Goal: Navigation & Orientation: Find specific page/section

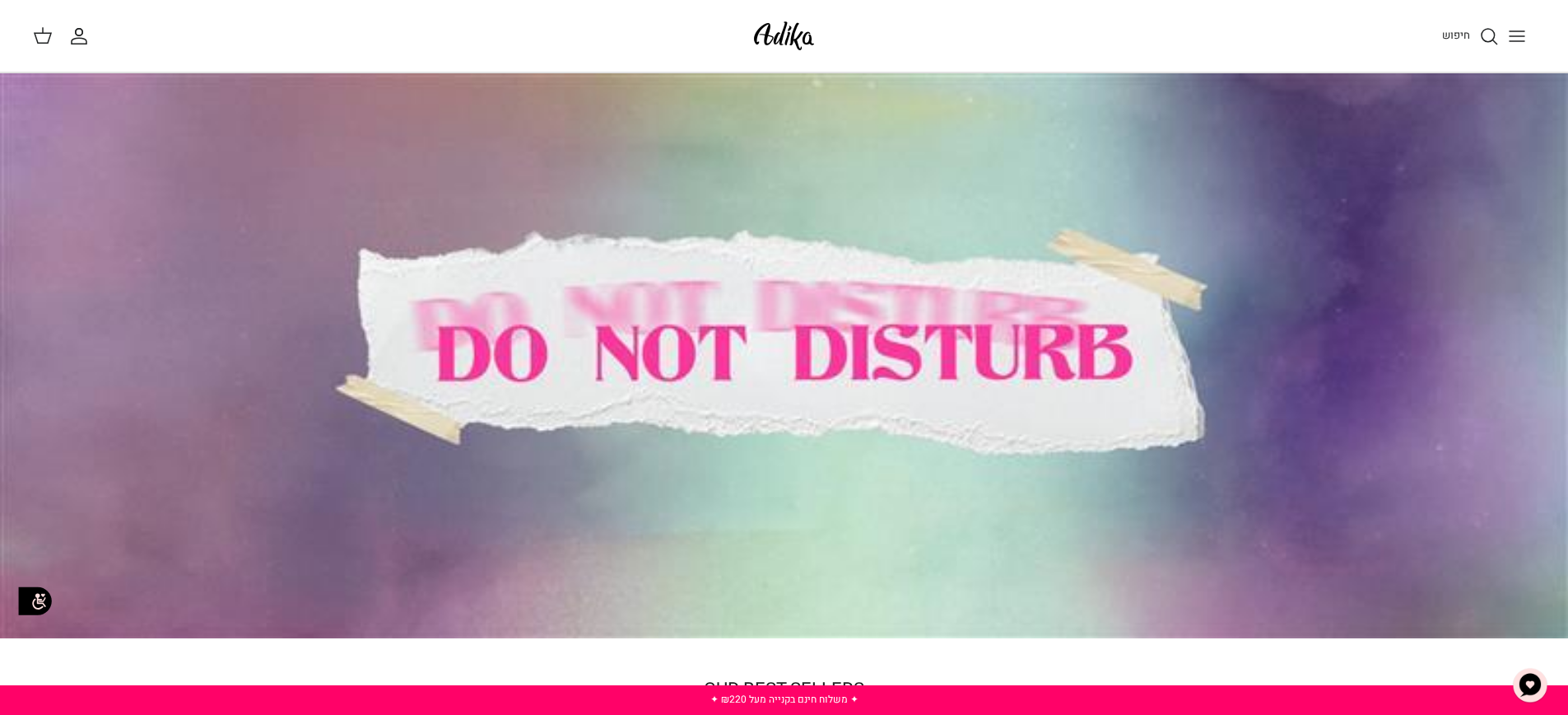
click at [1459, 37] on span "חיפוש" at bounding box center [1456, 35] width 28 height 16
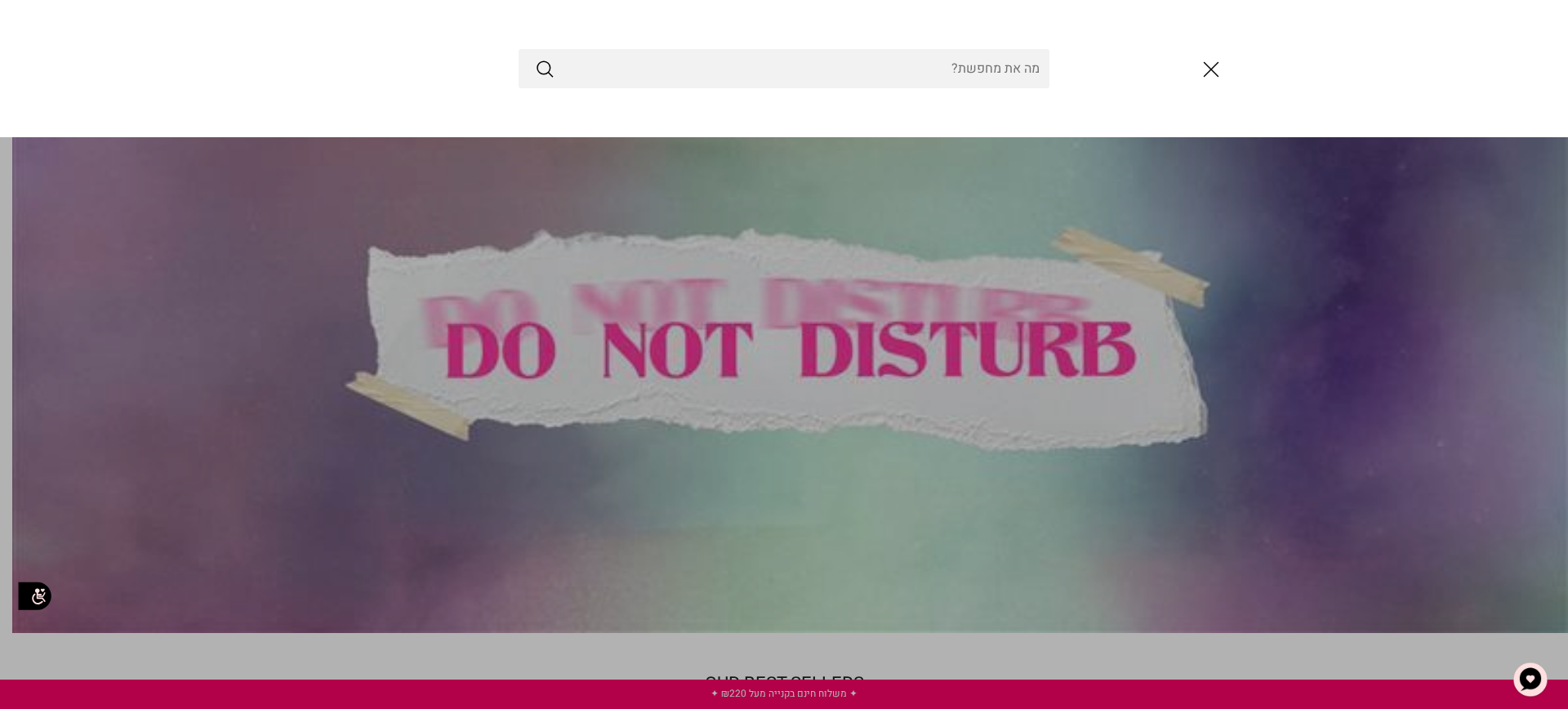
click at [1214, 62] on icon "סגור" at bounding box center [1211, 69] width 27 height 27
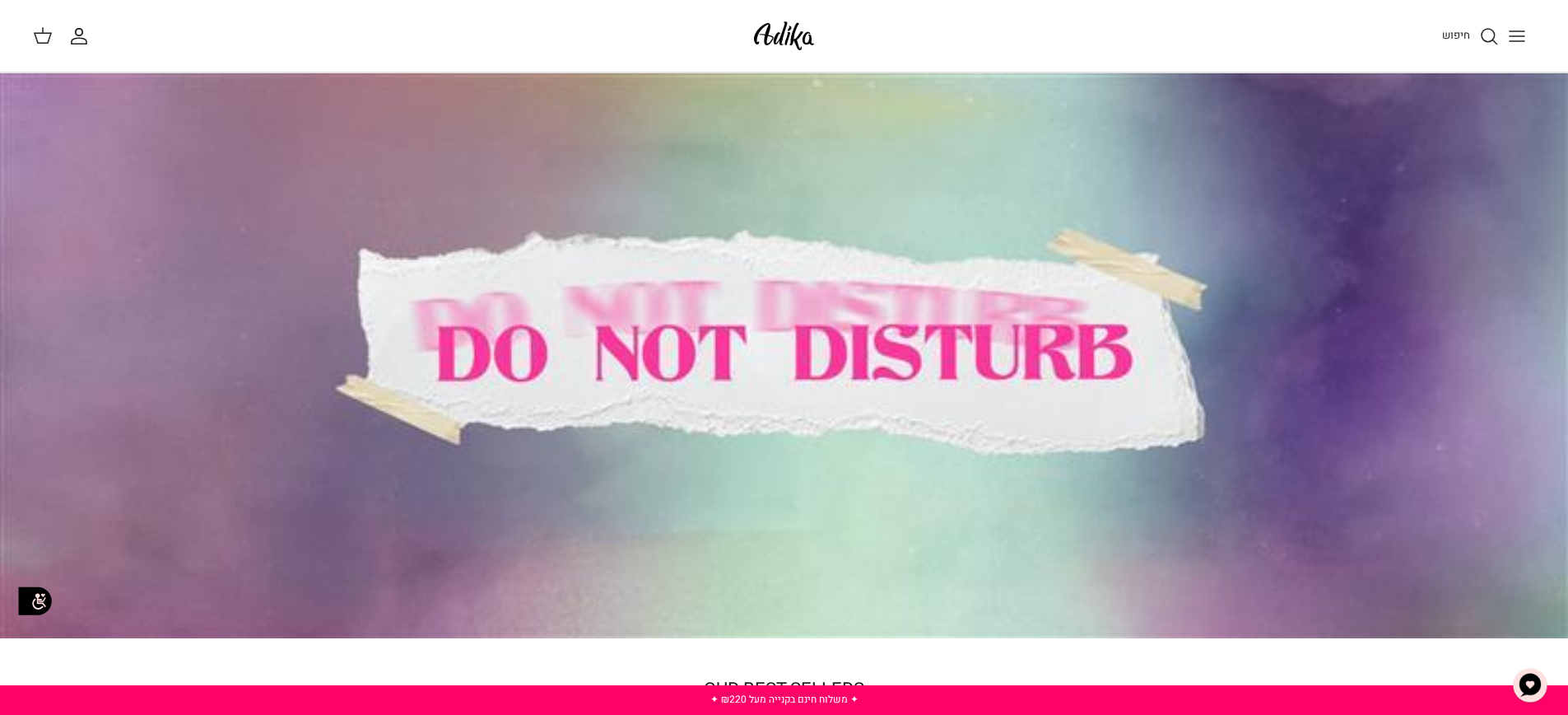
click at [1101, 254] on div at bounding box center [784, 356] width 1568 height 565
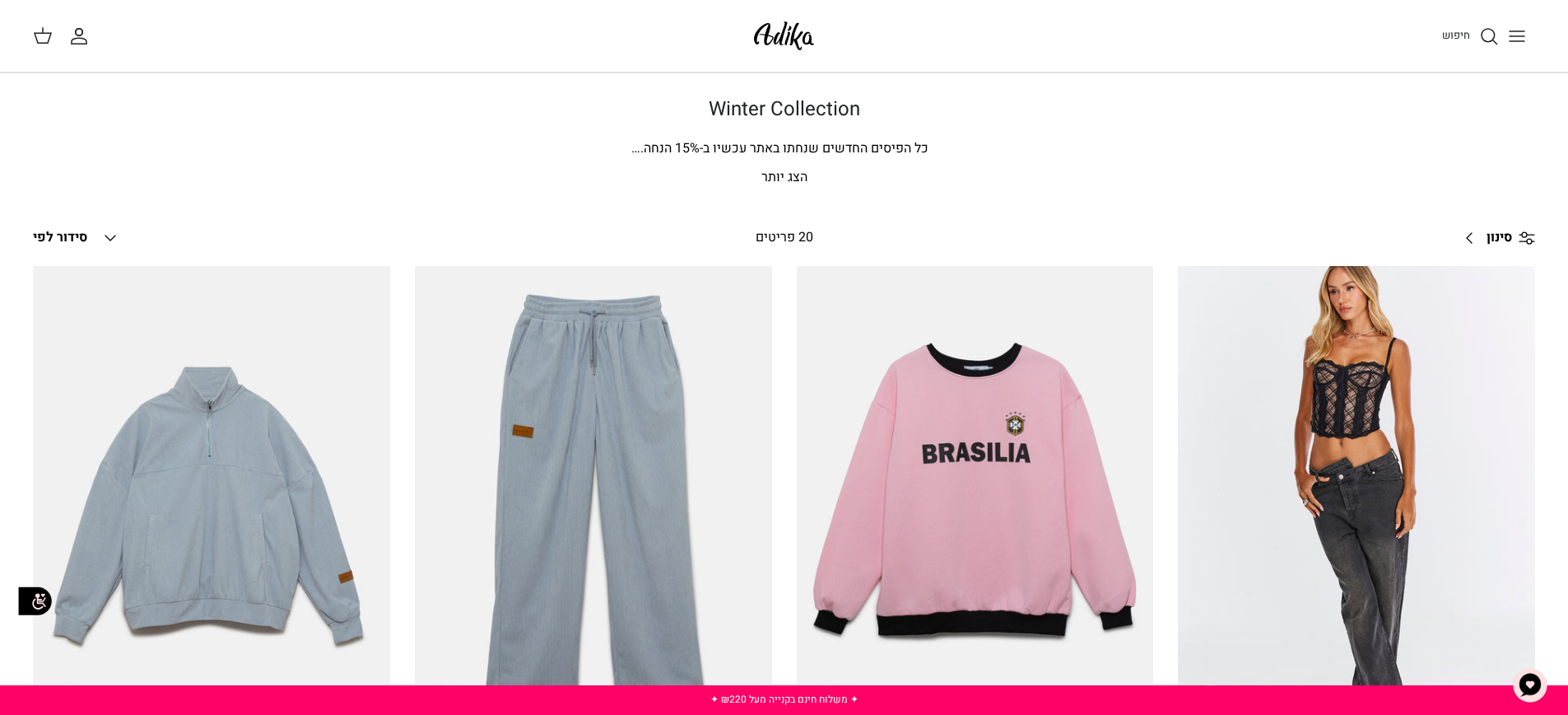
click at [1513, 41] on icon "Toggle menu" at bounding box center [1517, 36] width 20 height 20
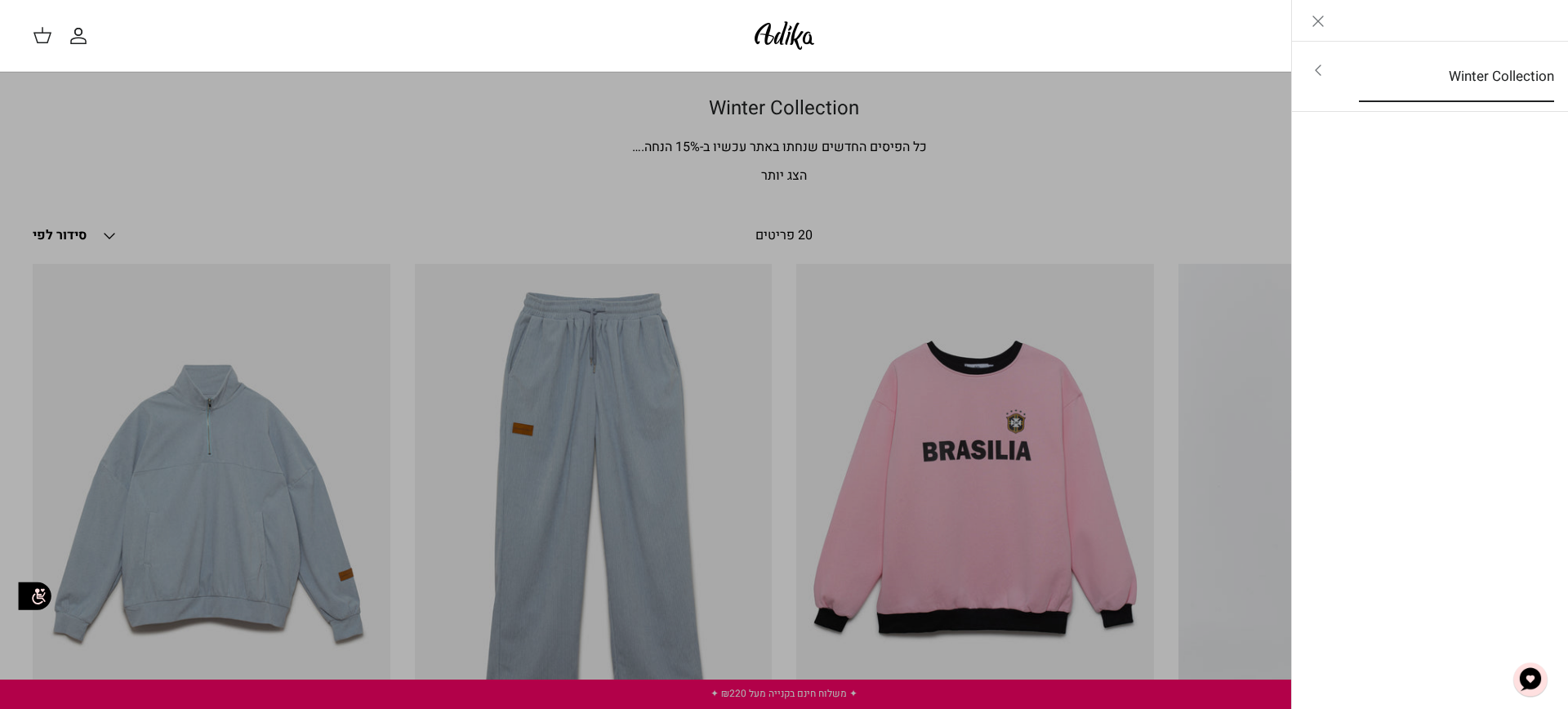
click at [1451, 76] on link "Winter Collection" at bounding box center [1457, 77] width 224 height 51
click at [577, 243] on link "Toggle menu" at bounding box center [784, 354] width 1568 height 709
